Goal: Complete application form

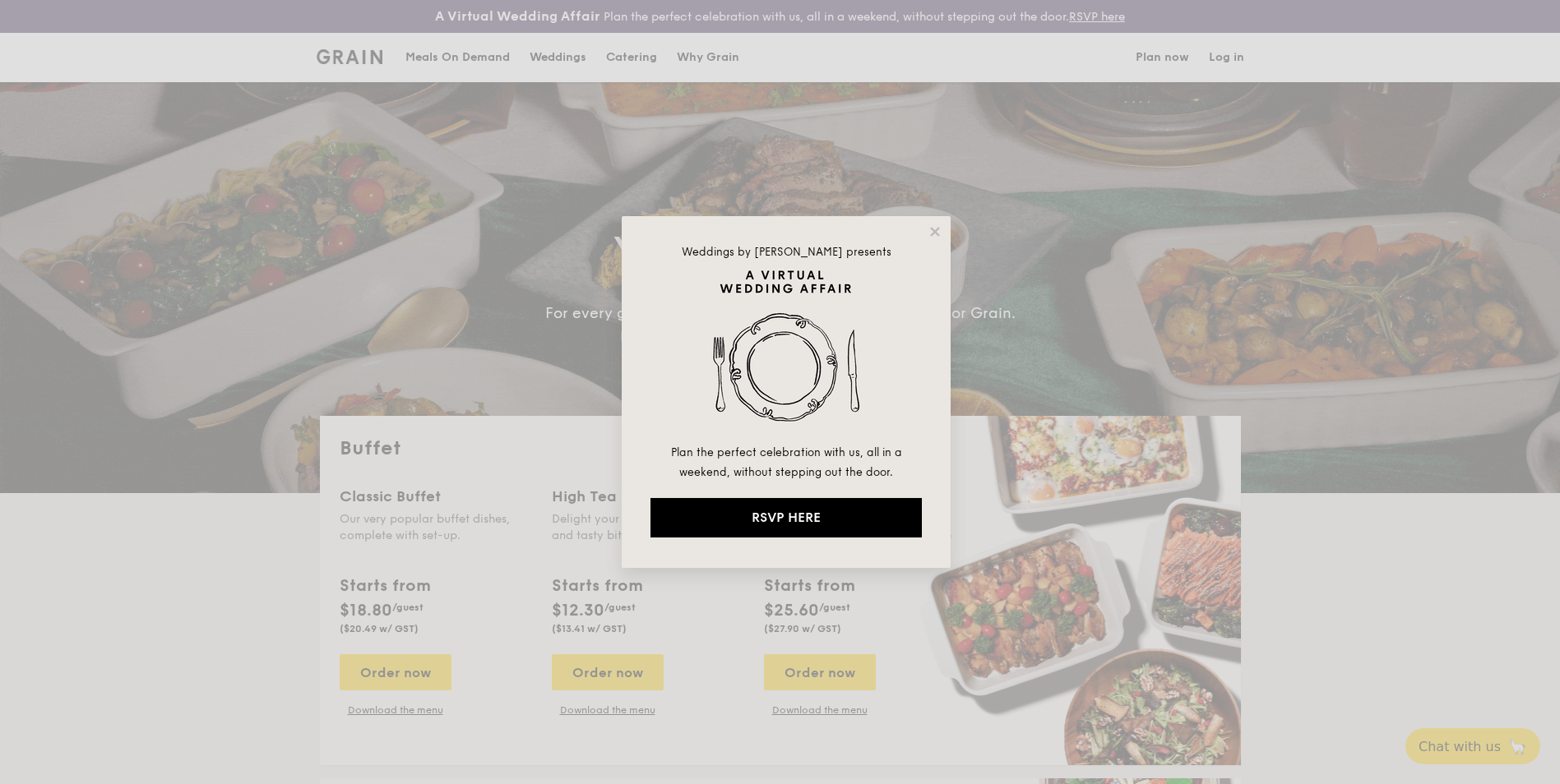
select select
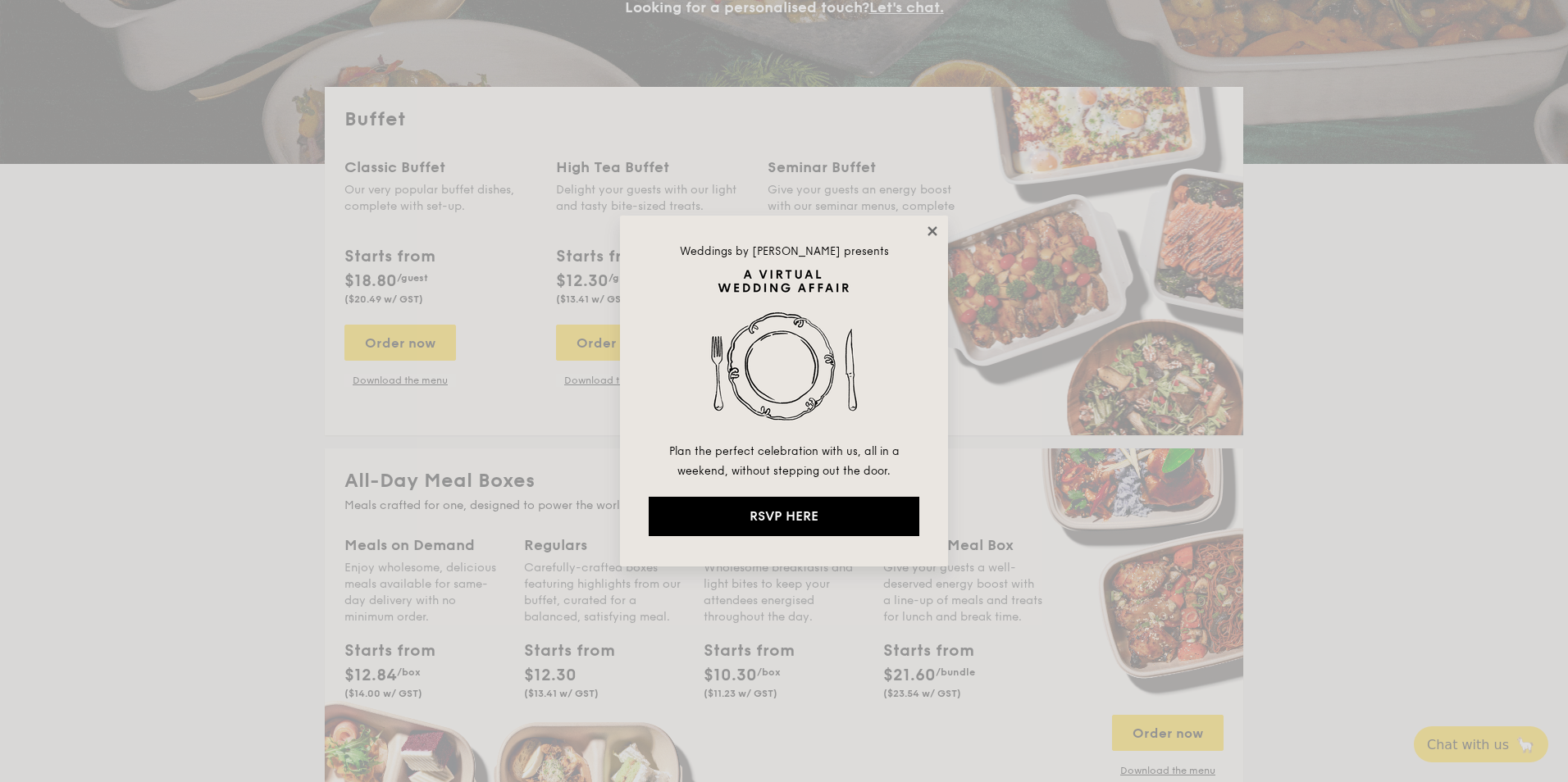
click at [930, 231] on icon at bounding box center [932, 231] width 15 height 15
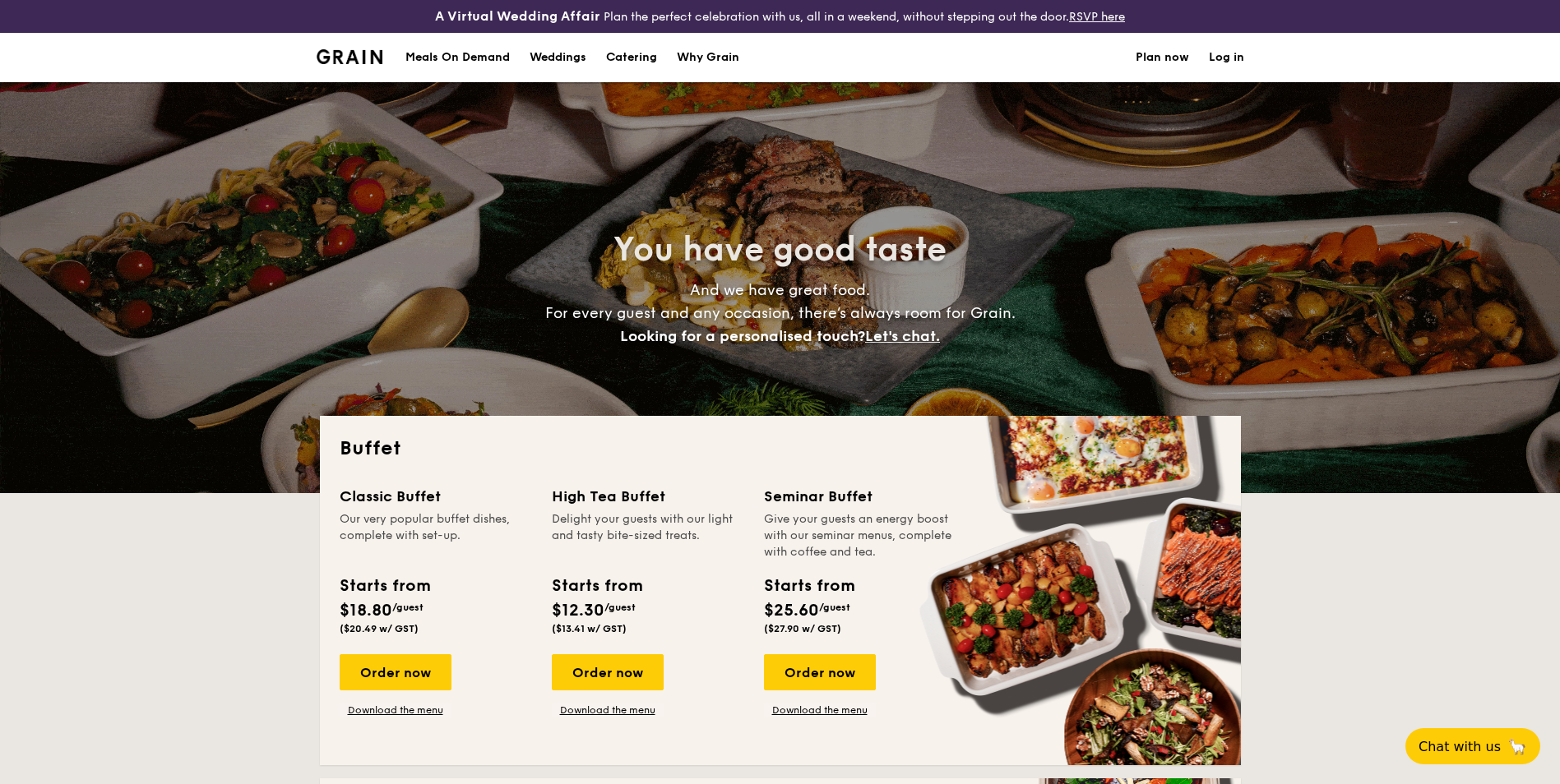
select select
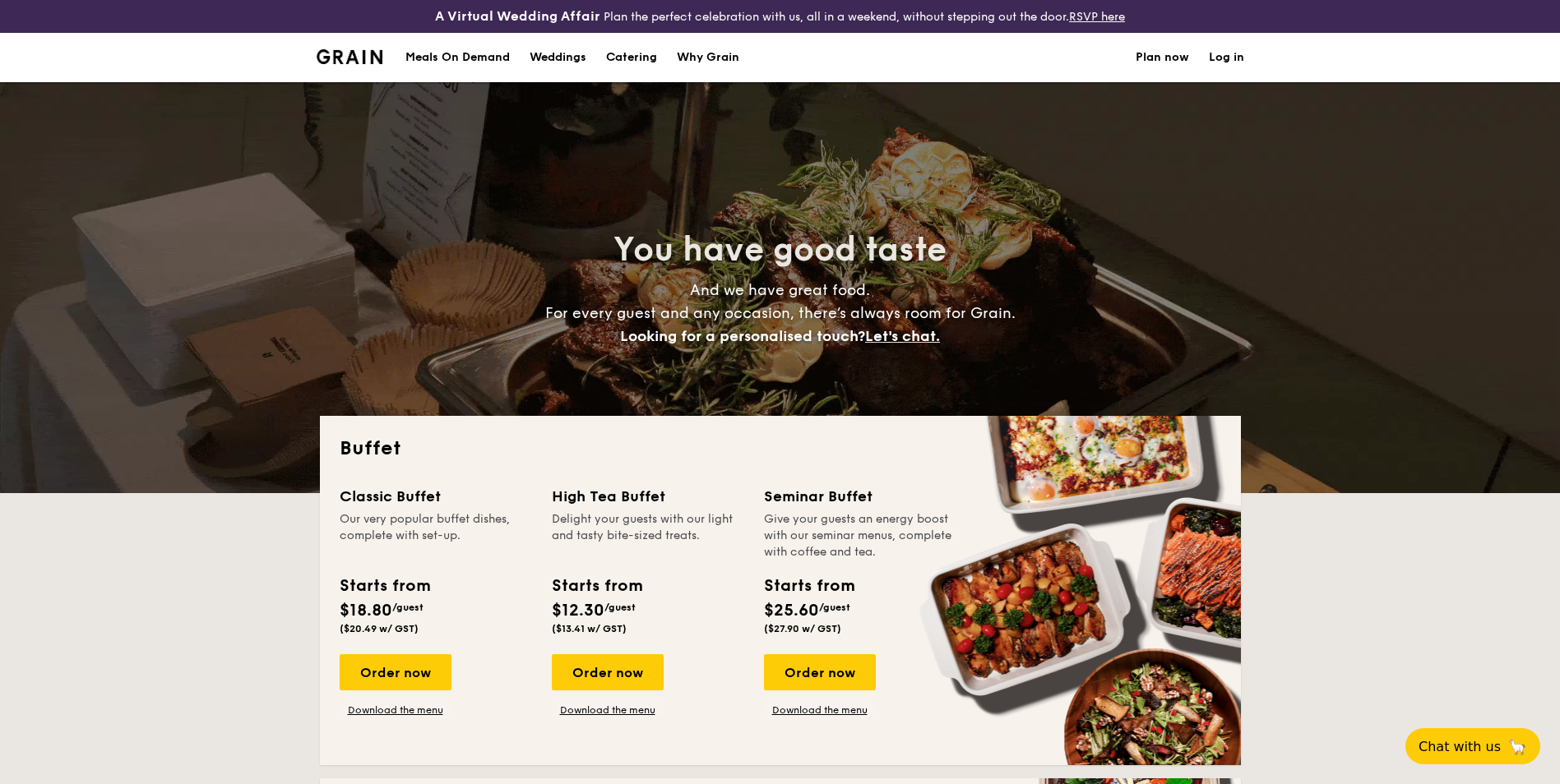
click at [643, 60] on h1 "Catering" at bounding box center [632, 57] width 51 height 50
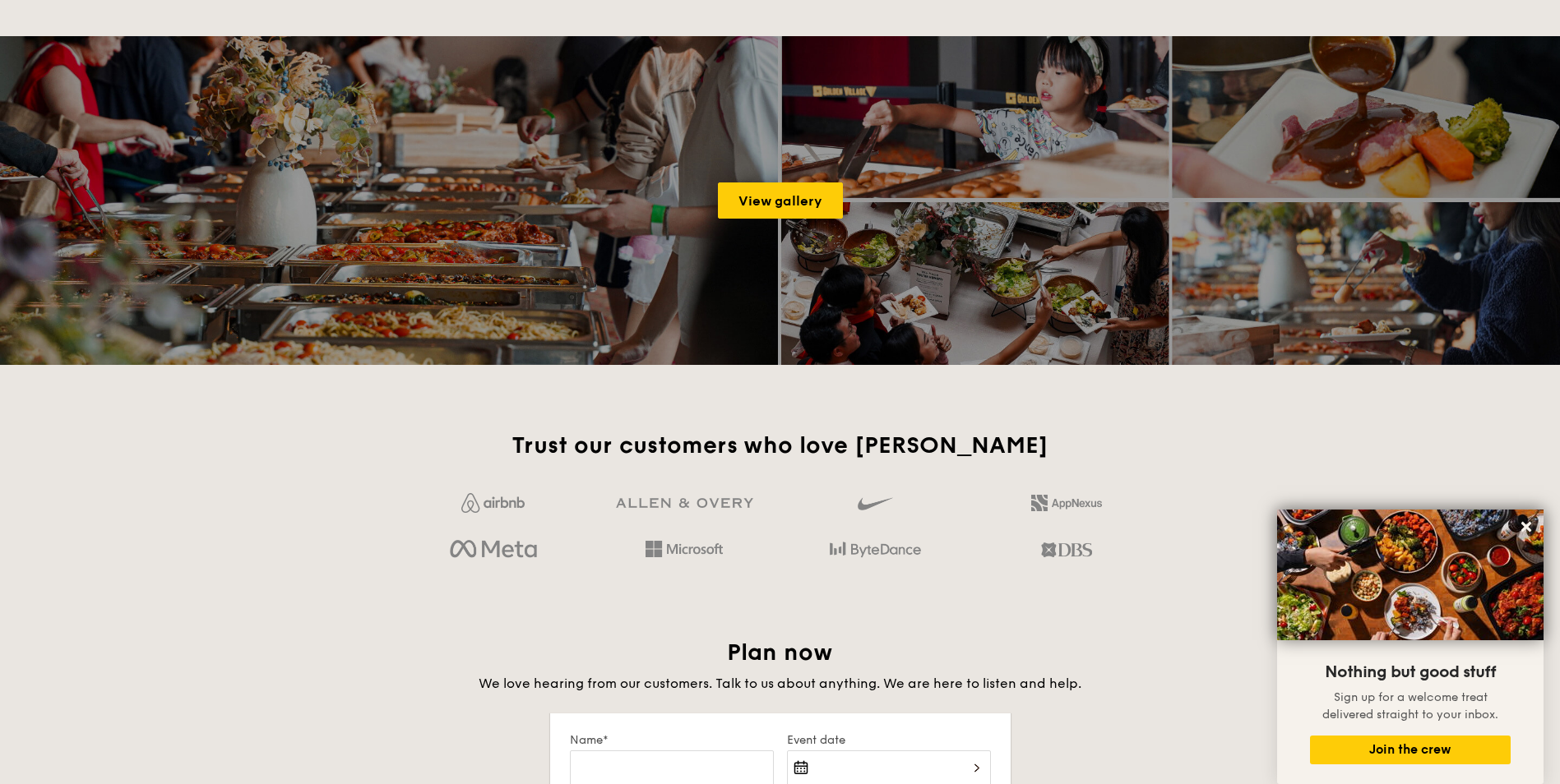
scroll to position [2549, 0]
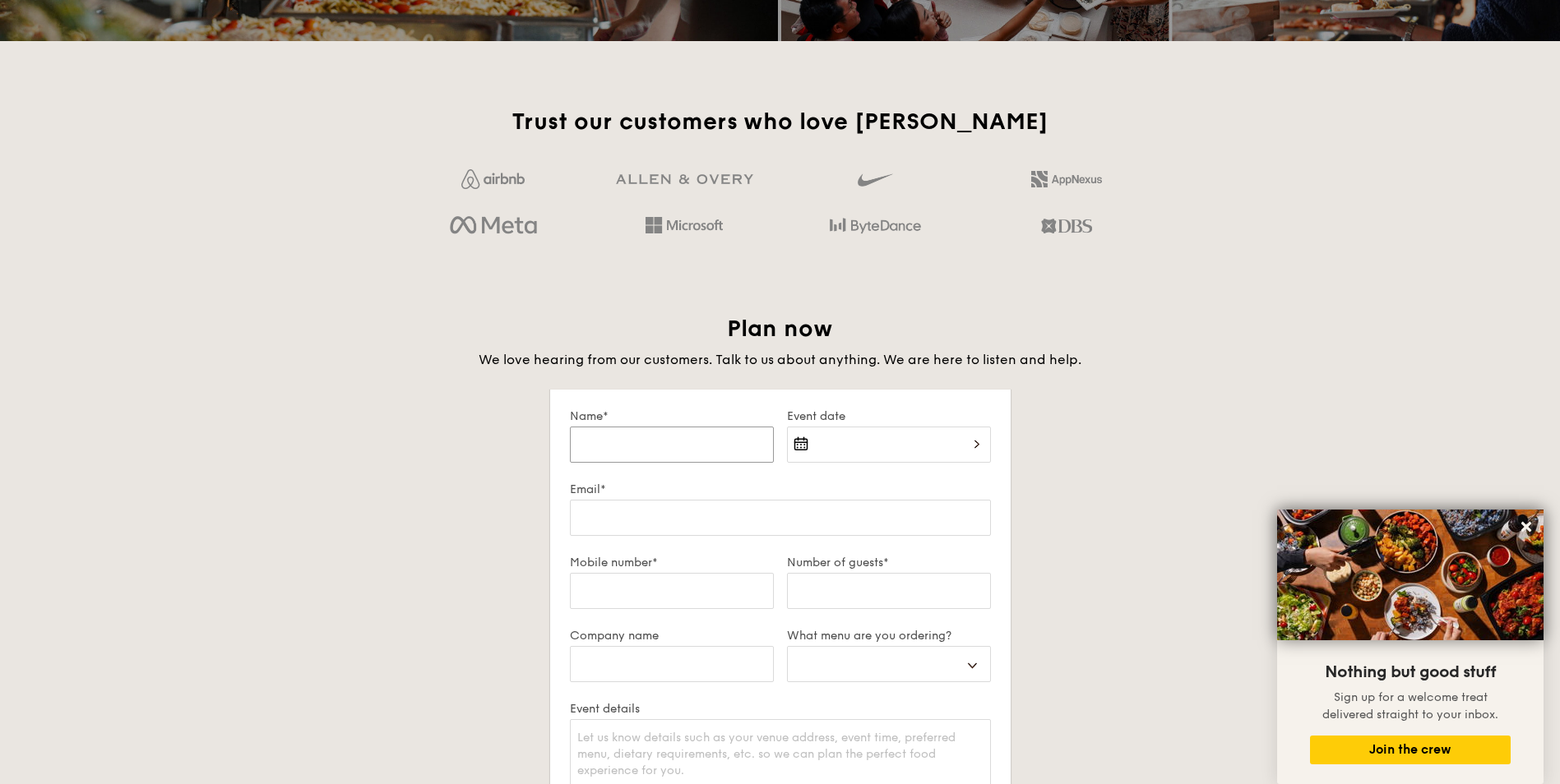
click at [737, 443] on input "Name*" at bounding box center [672, 445] width 204 height 36
type input "[PERSON_NAME]"
type input "[PERSON_NAME][EMAIL_ADDRESS][DOMAIN_NAME]"
type input "65330288"
type input "[PERSON_NAME] & Co LLP"
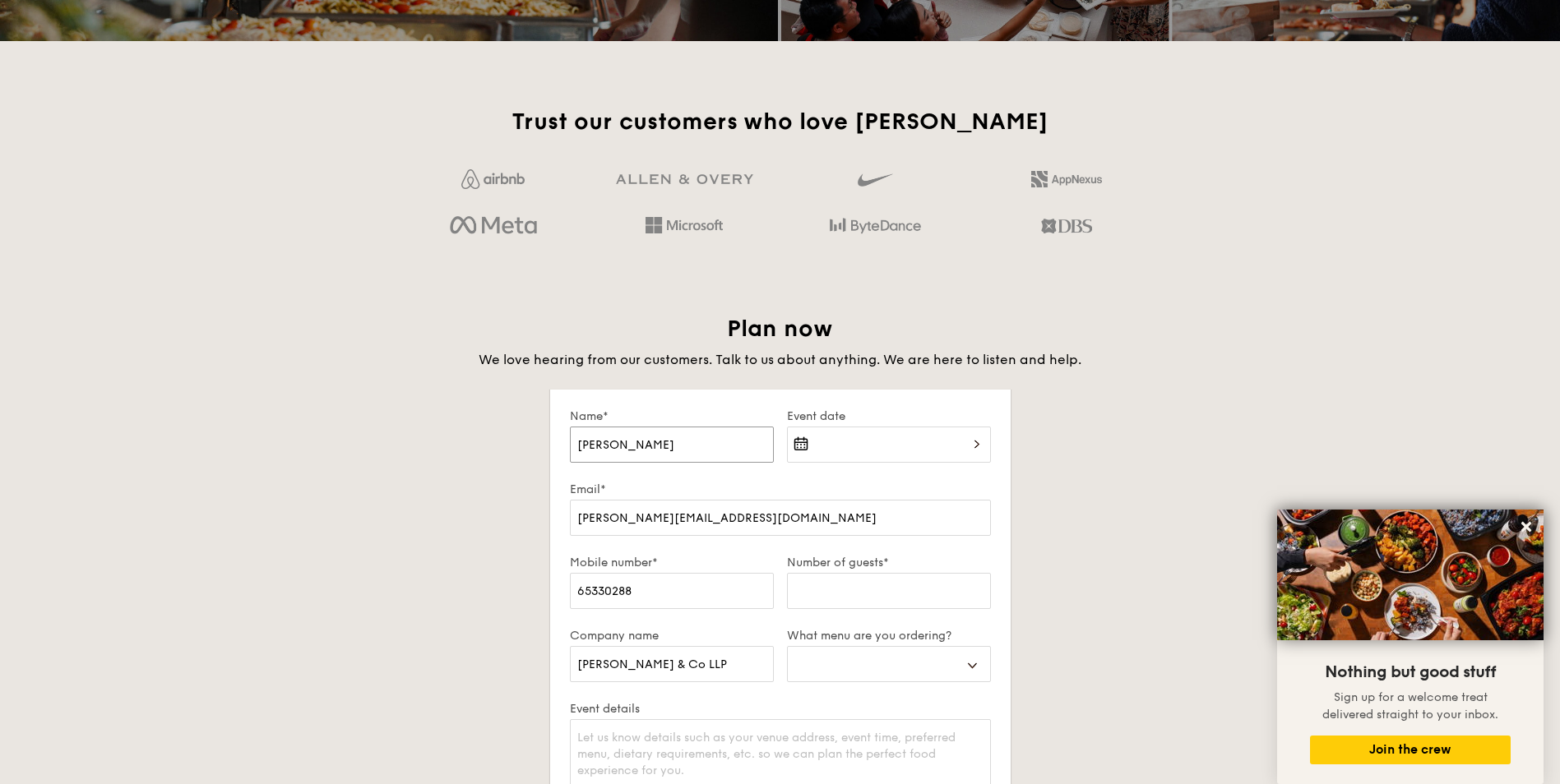
select select
click at [670, 593] on input "65330288" at bounding box center [672, 591] width 204 height 36
drag, startPoint x: 670, startPoint y: 585, endPoint x: 523, endPoint y: 585, distance: 147.0
click at [523, 585] on div "Plan now We love hearing from our customers. Talk to us about anything. We are …" at bounding box center [781, 695] width 921 height 763
type input "6"
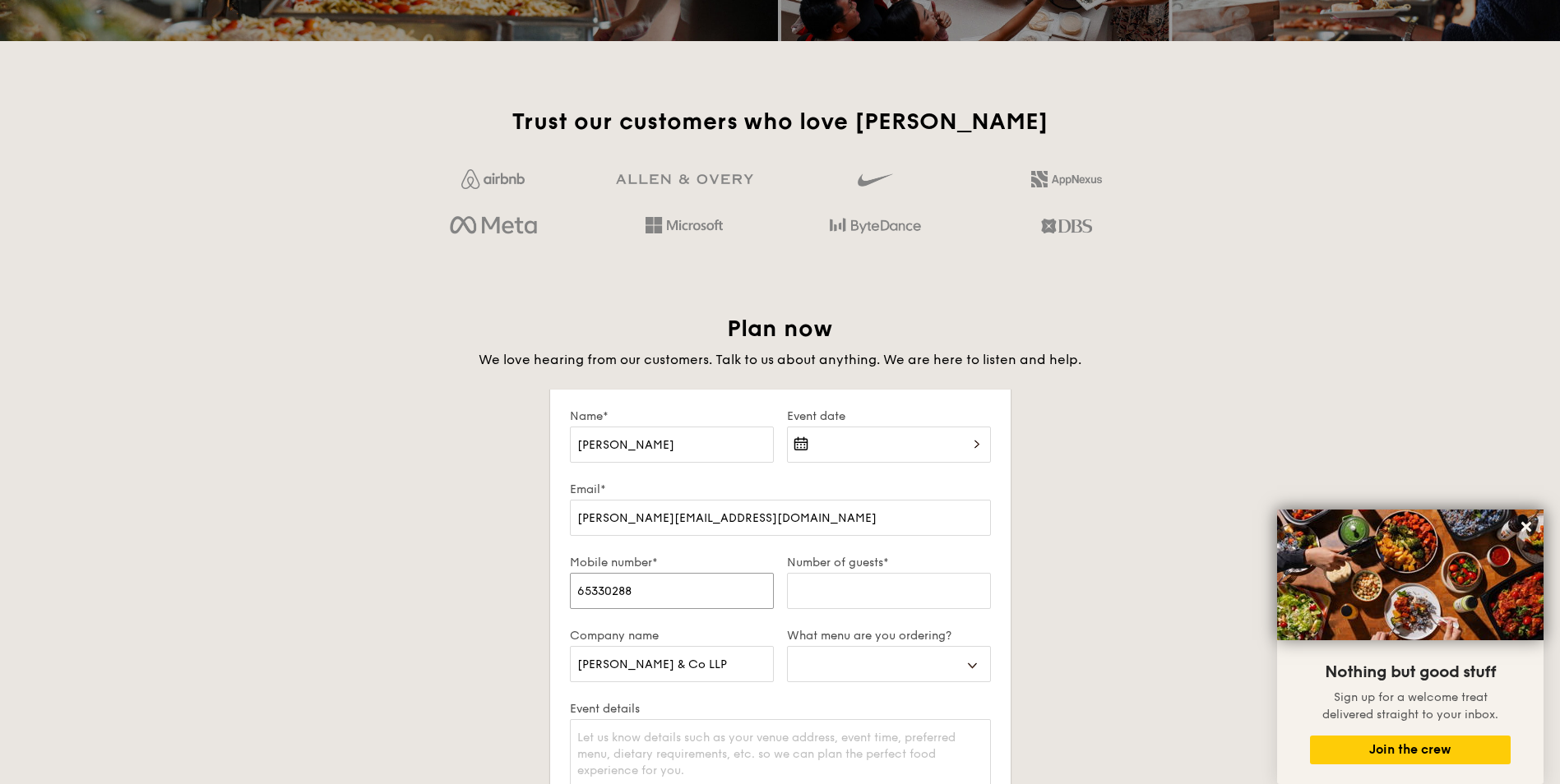
select select
type input "67"
select select
type input "673"
select select
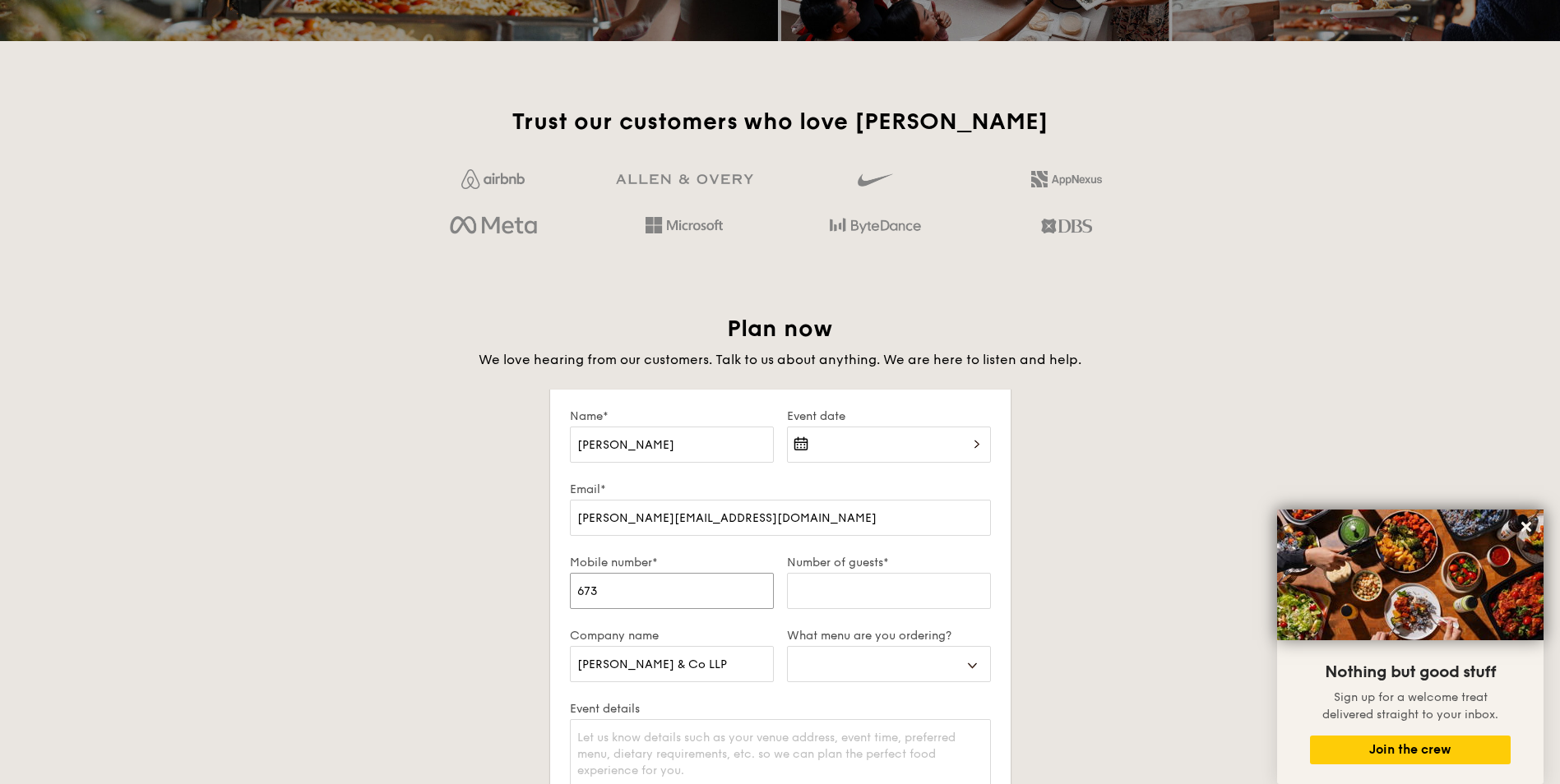
type input "6730"
select select
type input "67306"
select select
type input "673060"
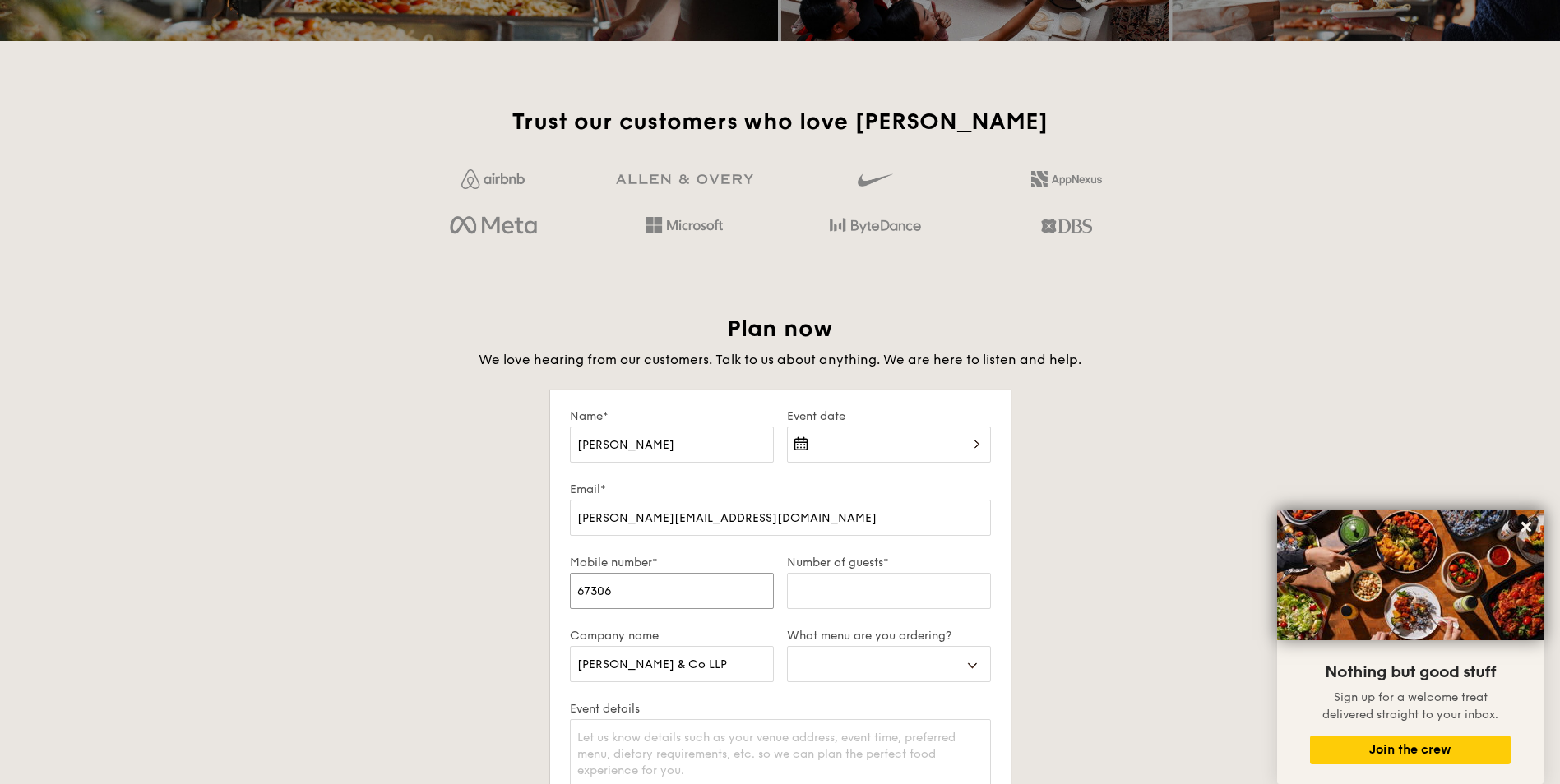
select select
type input "6730600"
select select
type input "67306005"
select select
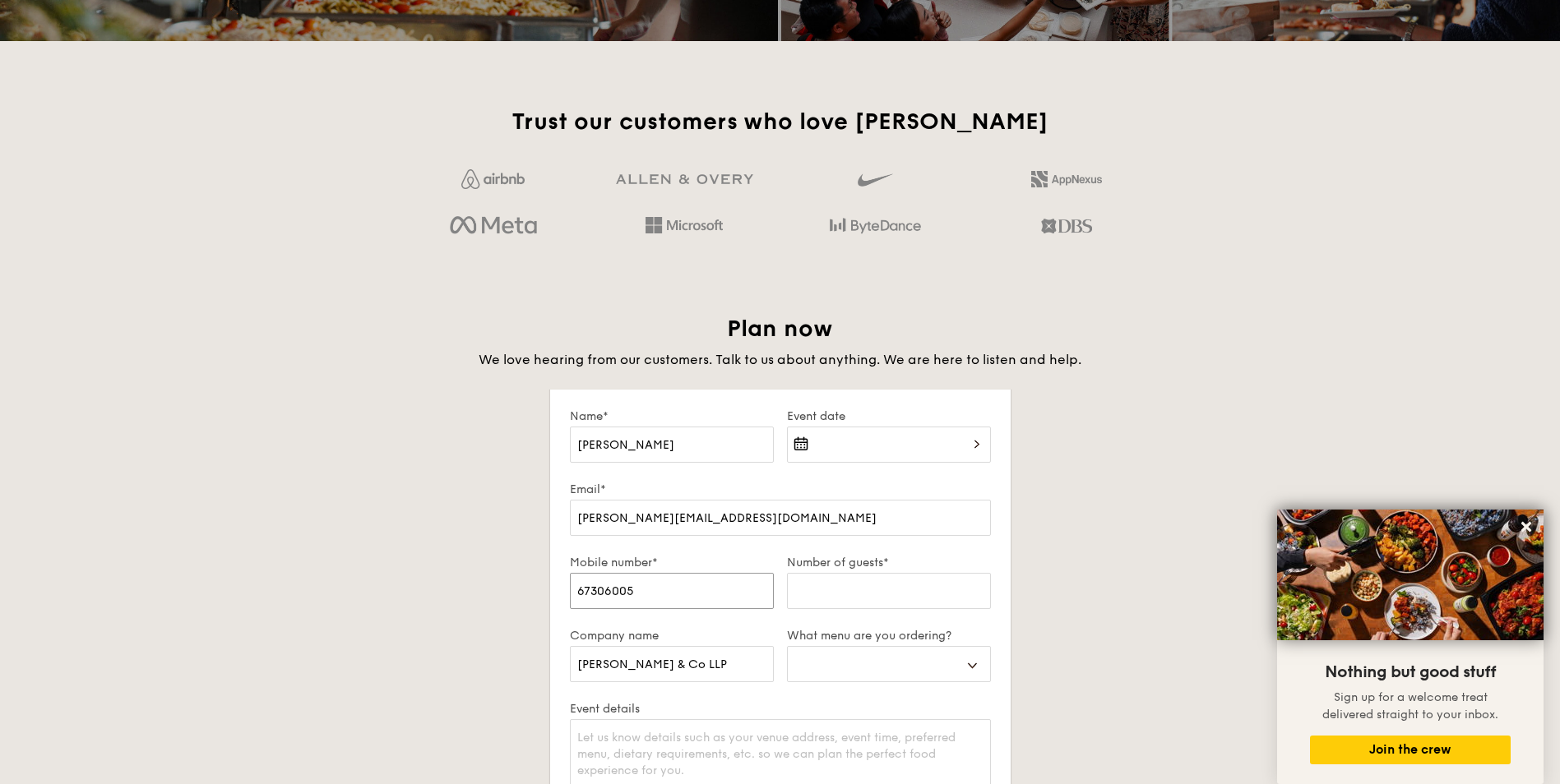
type input "67306005"
click at [859, 578] on input "Number of guests*" at bounding box center [889, 591] width 204 height 36
type input "1"
select select
type input "12"
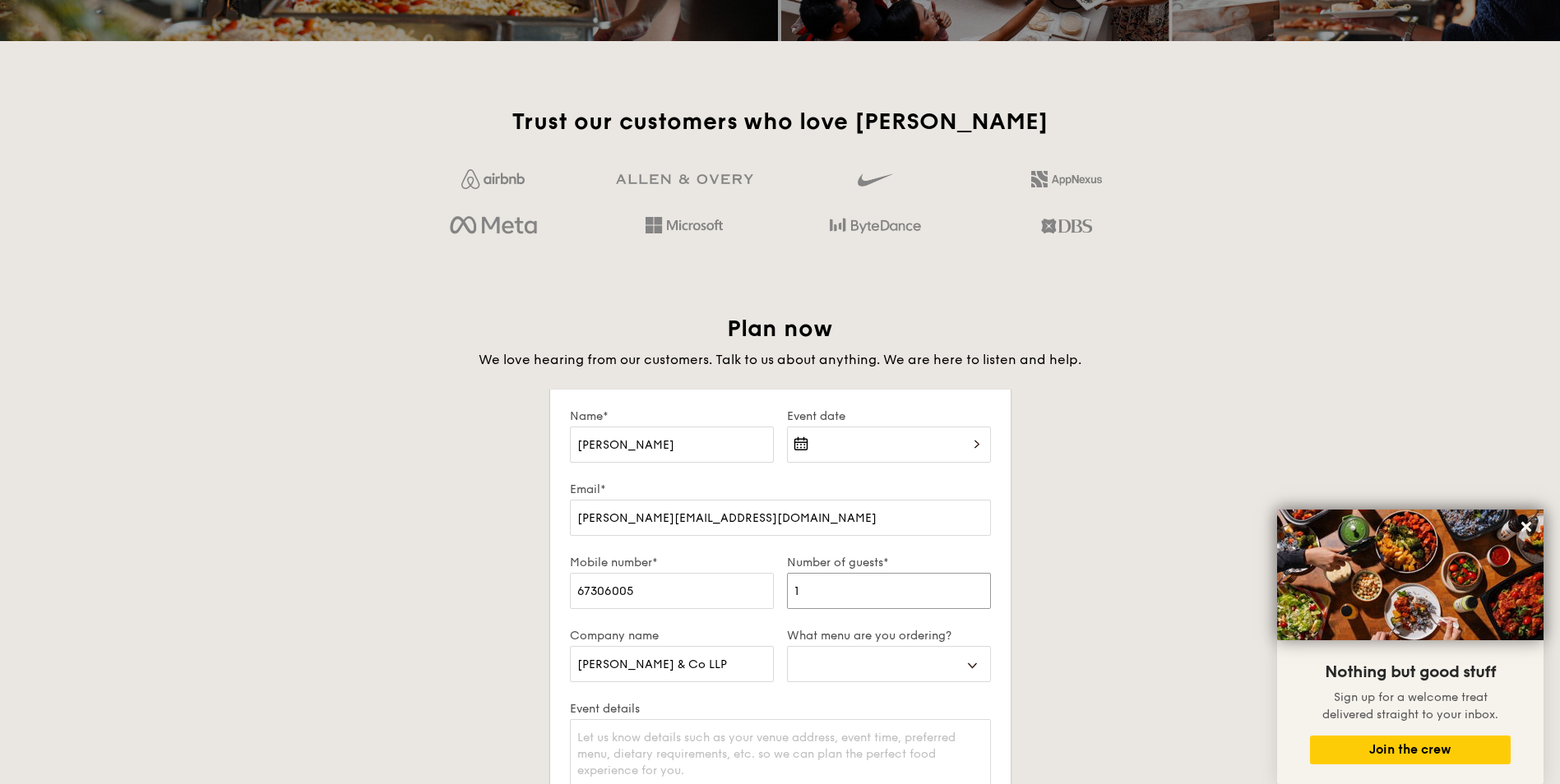
select select
type input "120"
select select
type input "120"
click at [977, 663] on select "Buffet Mini Buffet High Tea Canapés Meal Boxes Wedding" at bounding box center [889, 664] width 204 height 36
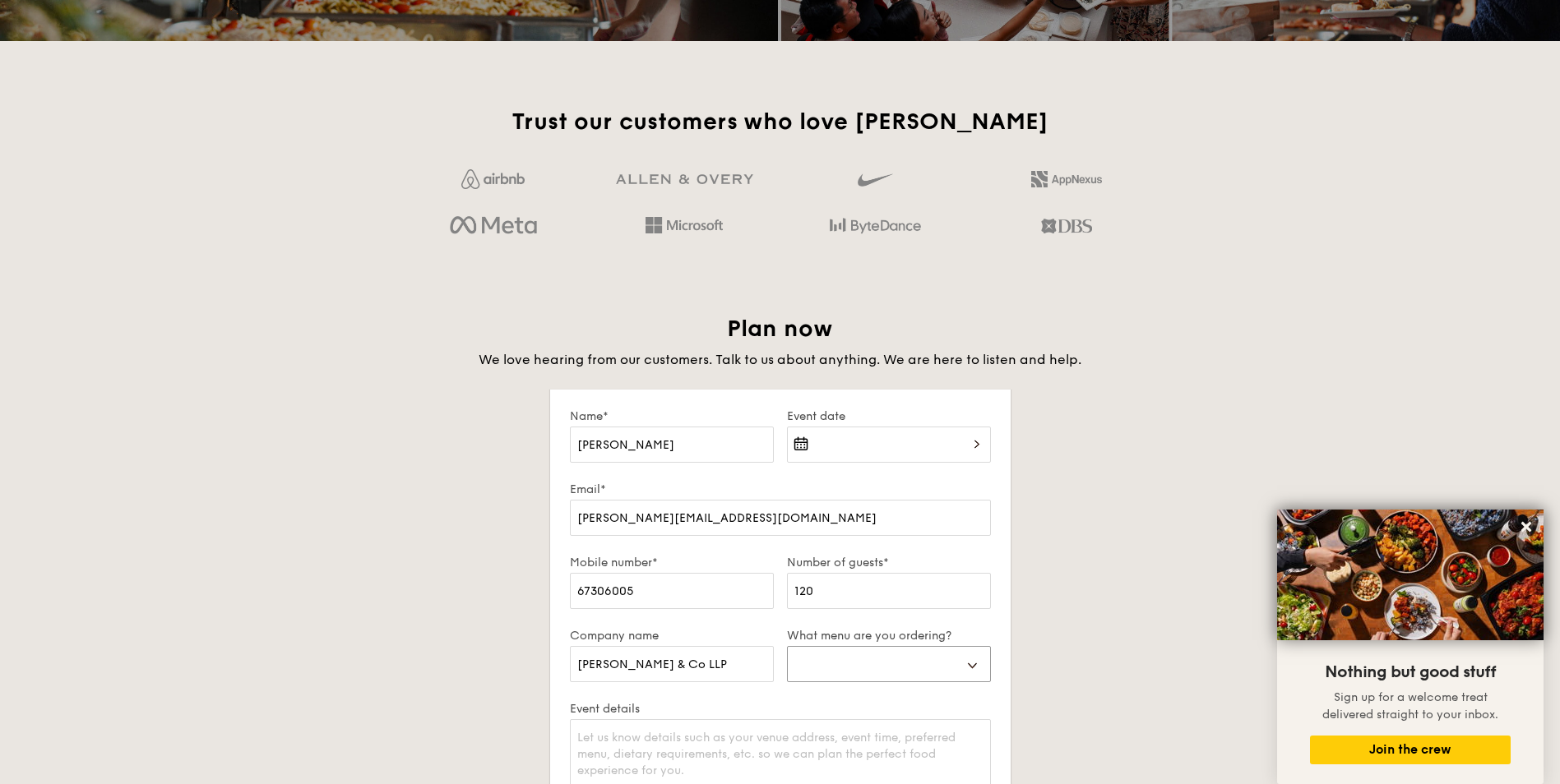
select select "buffet"
click at [787, 646] on select "Buffet Mini Buffet High Tea Canapés Meal Boxes Wedding" at bounding box center [889, 664] width 204 height 36
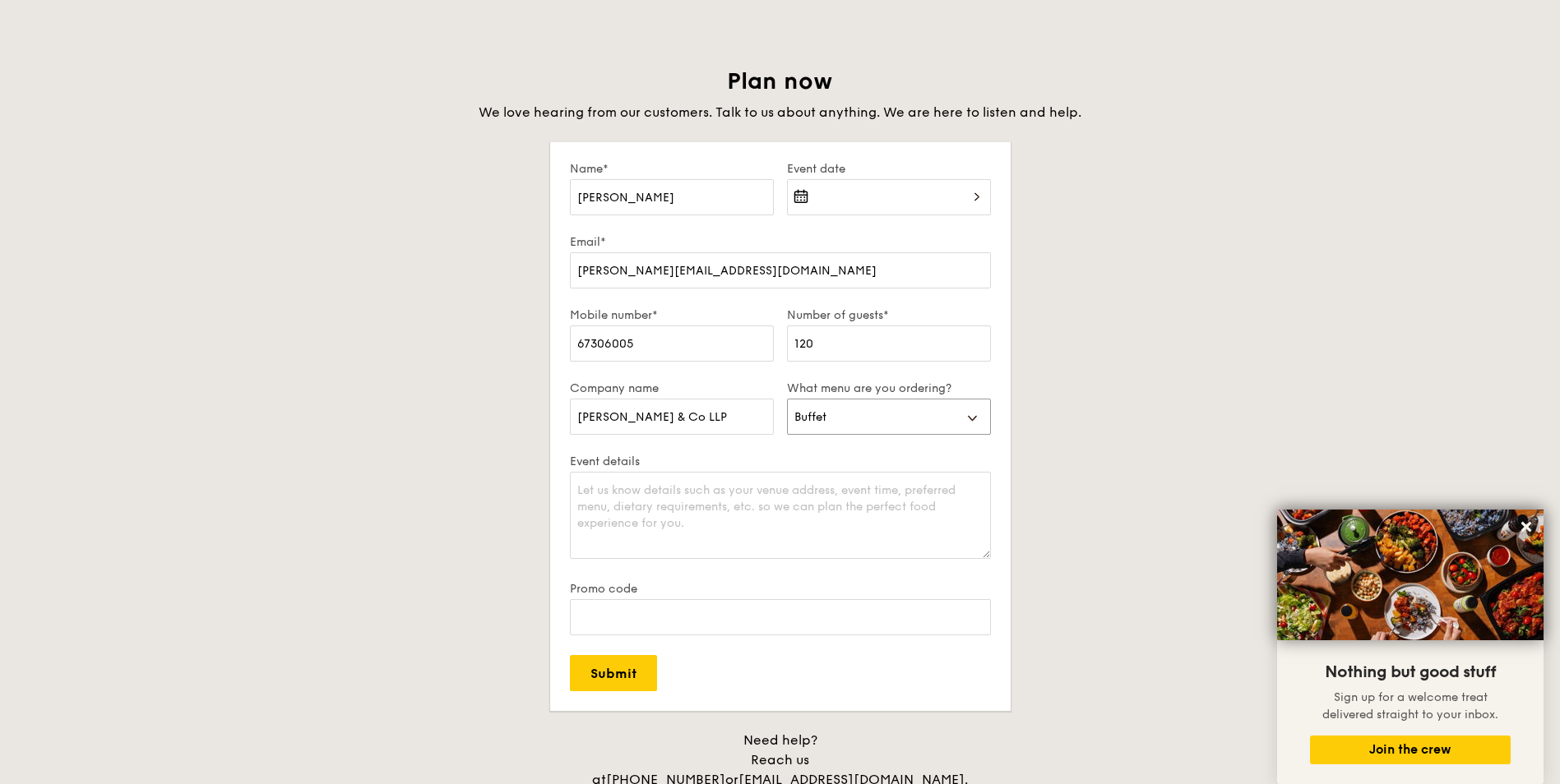
scroll to position [2795, 0]
click at [726, 491] on textarea "Event details" at bounding box center [781, 516] width 421 height 87
type textarea "We are celebrating [DEMOGRAPHIC_DATA]"
click at [827, 177] on div "Event date" at bounding box center [890, 199] width 217 height 73
click at [831, 199] on div at bounding box center [889, 207] width 204 height 56
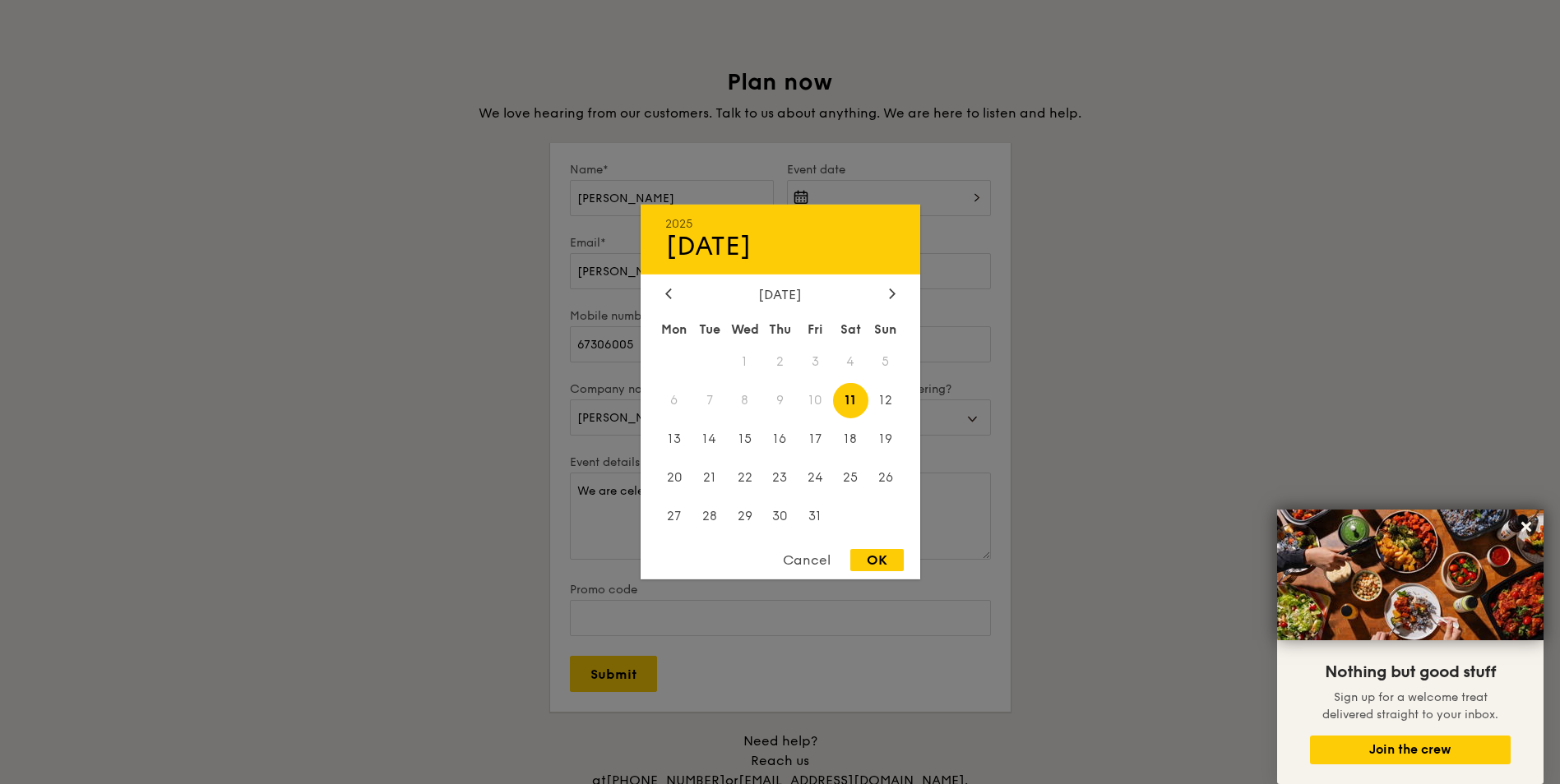
click at [884, 300] on div "[DATE]" at bounding box center [780, 294] width 230 height 15
click at [889, 293] on icon at bounding box center [892, 293] width 7 height 10
click at [816, 360] on span "5" at bounding box center [815, 361] width 35 height 35
click at [876, 558] on div "OK" at bounding box center [877, 561] width 53 height 22
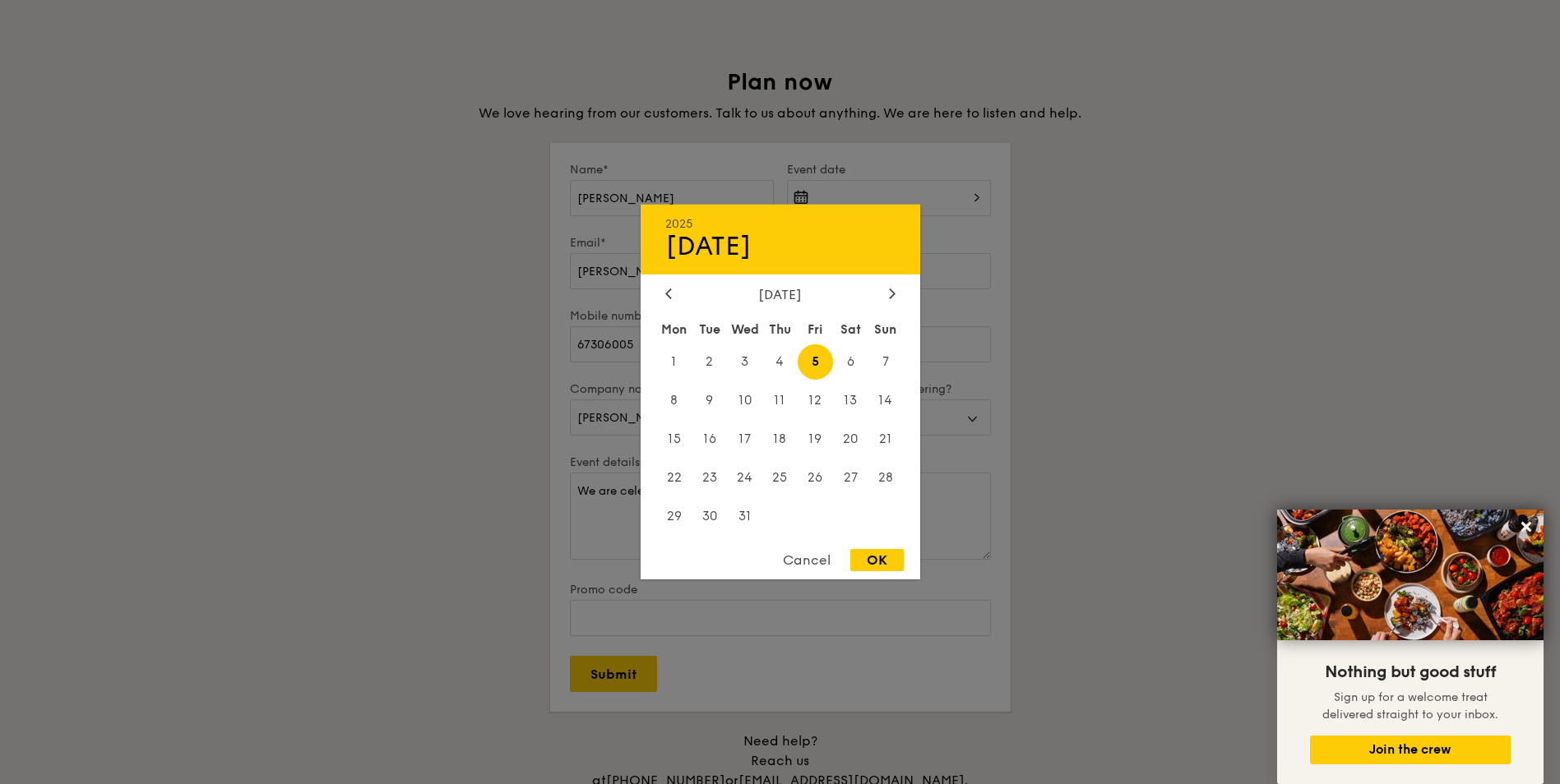
type input "[DATE]"
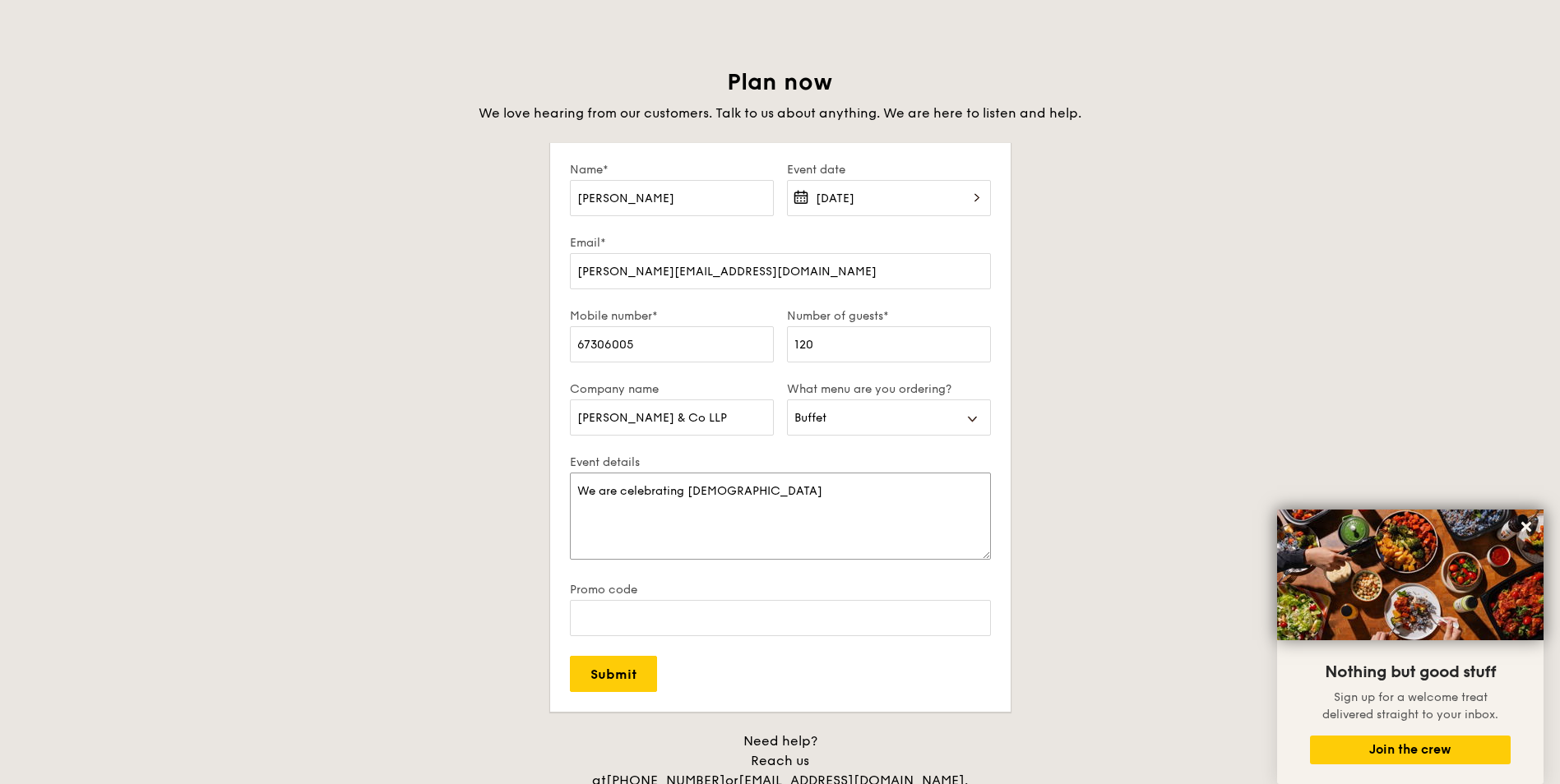
click at [781, 489] on textarea "We are celebrating [DEMOGRAPHIC_DATA]" at bounding box center [781, 516] width 421 height 87
drag, startPoint x: 879, startPoint y: 513, endPoint x: 577, endPoint y: 459, distance: 306.8
click at [577, 459] on div "Event details We are celebrating Christmas on this day, party starts at 8pm. Ap…" at bounding box center [781, 519] width 421 height 128
paste textarea "will be celebrating Christmas on this day, and the party will begin at 8 p.m. I…"
drag, startPoint x: 607, startPoint y: 666, endPoint x: 728, endPoint y: 694, distance: 124.2
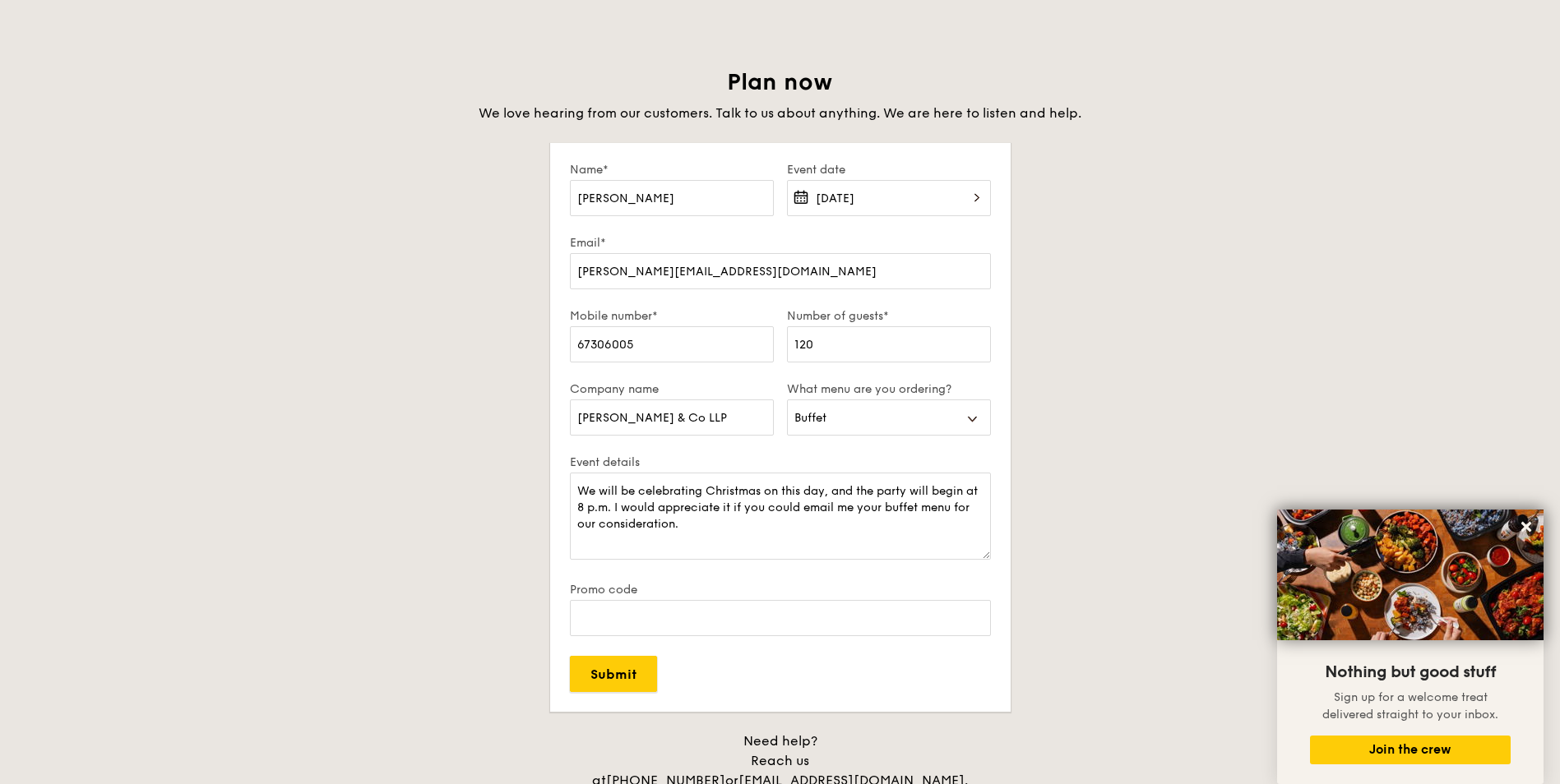
click at [716, 698] on form "Name* [PERSON_NAME] Event date [DATE] Email* [PERSON_NAME][EMAIL_ADDRESS][DOMAI…" at bounding box center [781, 427] width 461 height 569
drag, startPoint x: 582, startPoint y: 508, endPoint x: 634, endPoint y: 503, distance: 52.2
click at [582, 508] on textarea "We will be celebrating Christmas on this day, and the party will begin at 8 p.m…" at bounding box center [781, 516] width 421 height 87
type textarea "We will be celebrating Christmas on this day, and the party will begin at 7.30 …"
click at [635, 667] on input "Submit" at bounding box center [614, 674] width 87 height 36
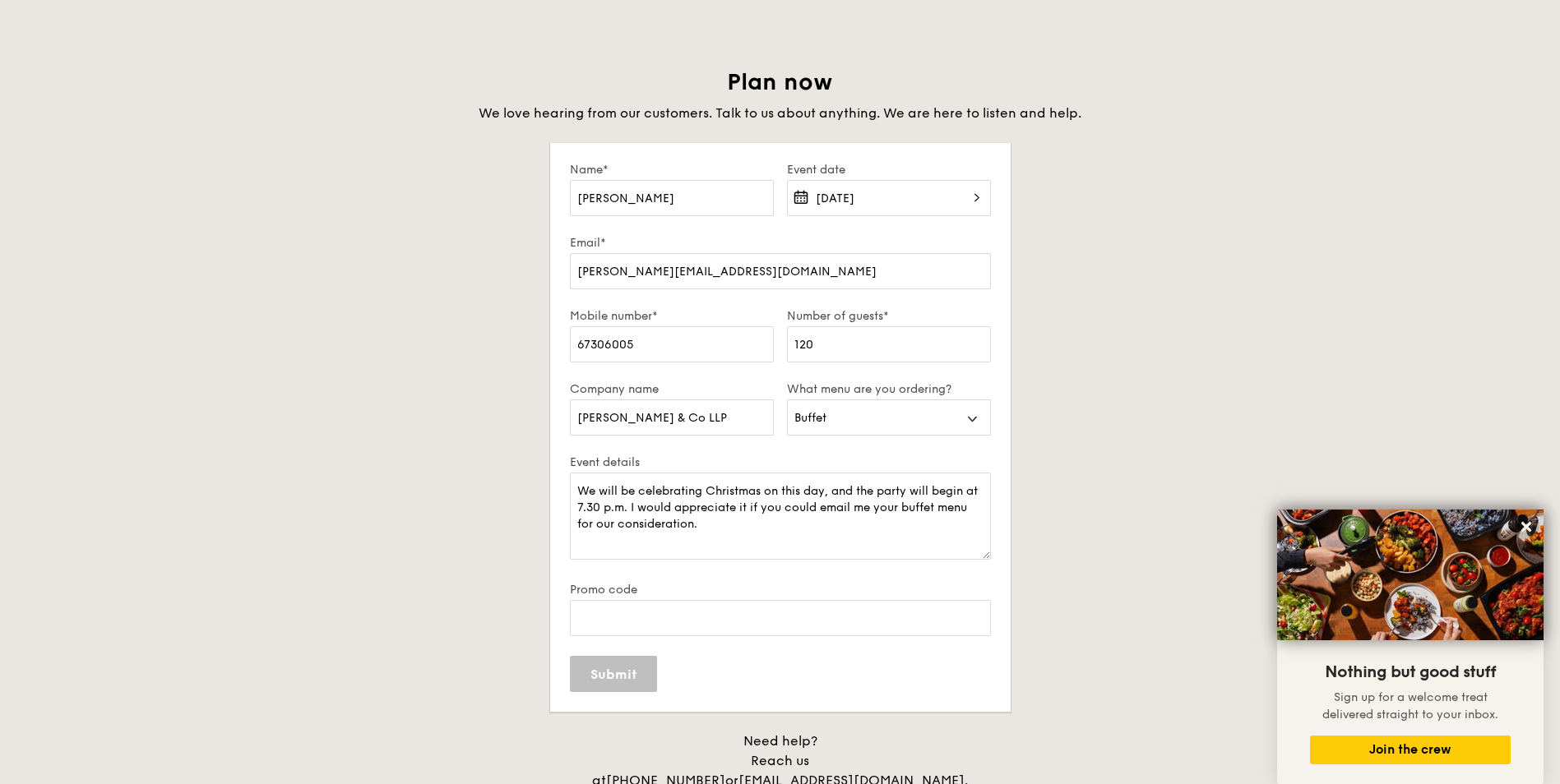
select select
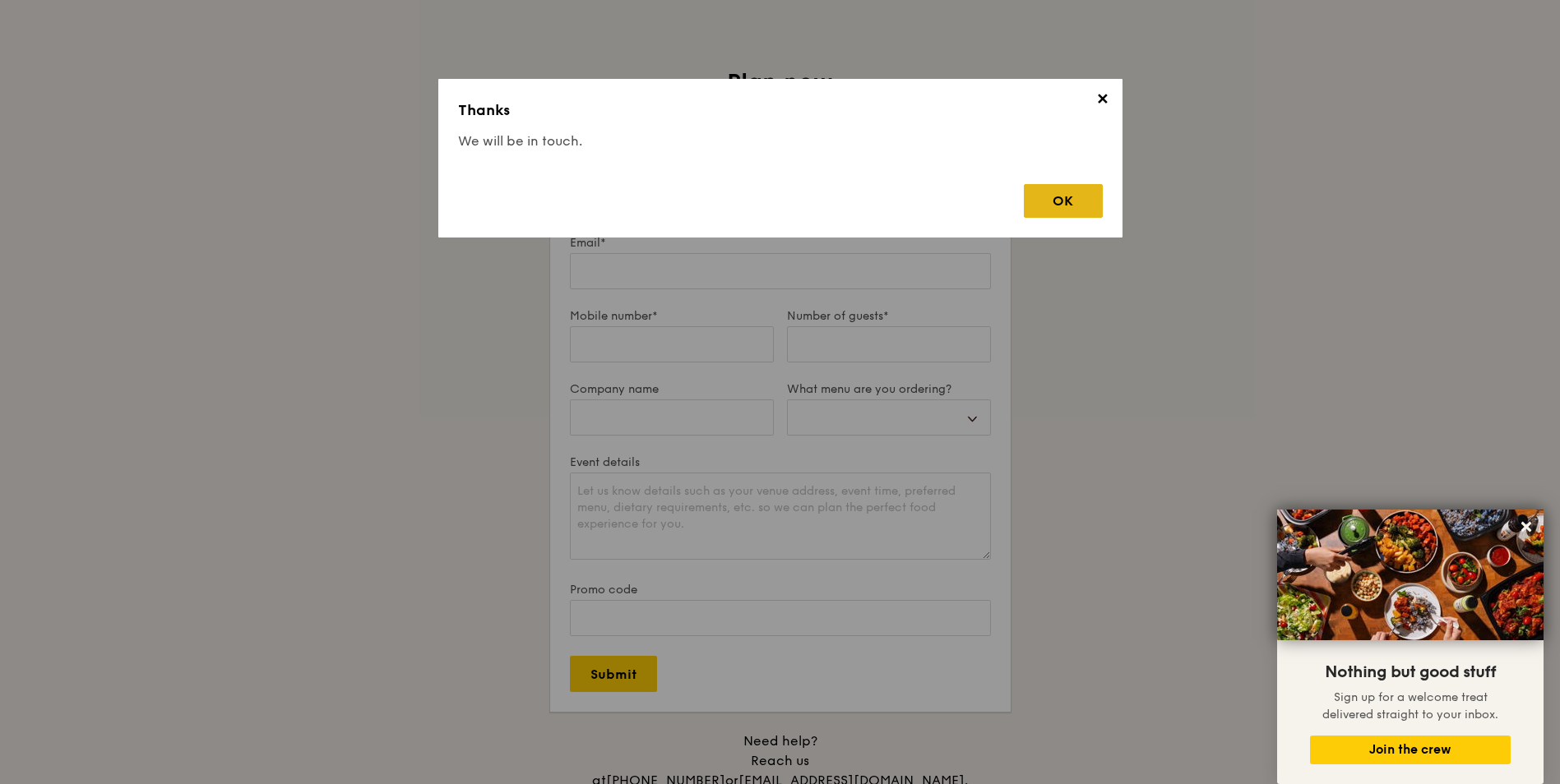
click at [1041, 197] on div "OK" at bounding box center [1063, 200] width 79 height 33
